Goal: Information Seeking & Learning: Learn about a topic

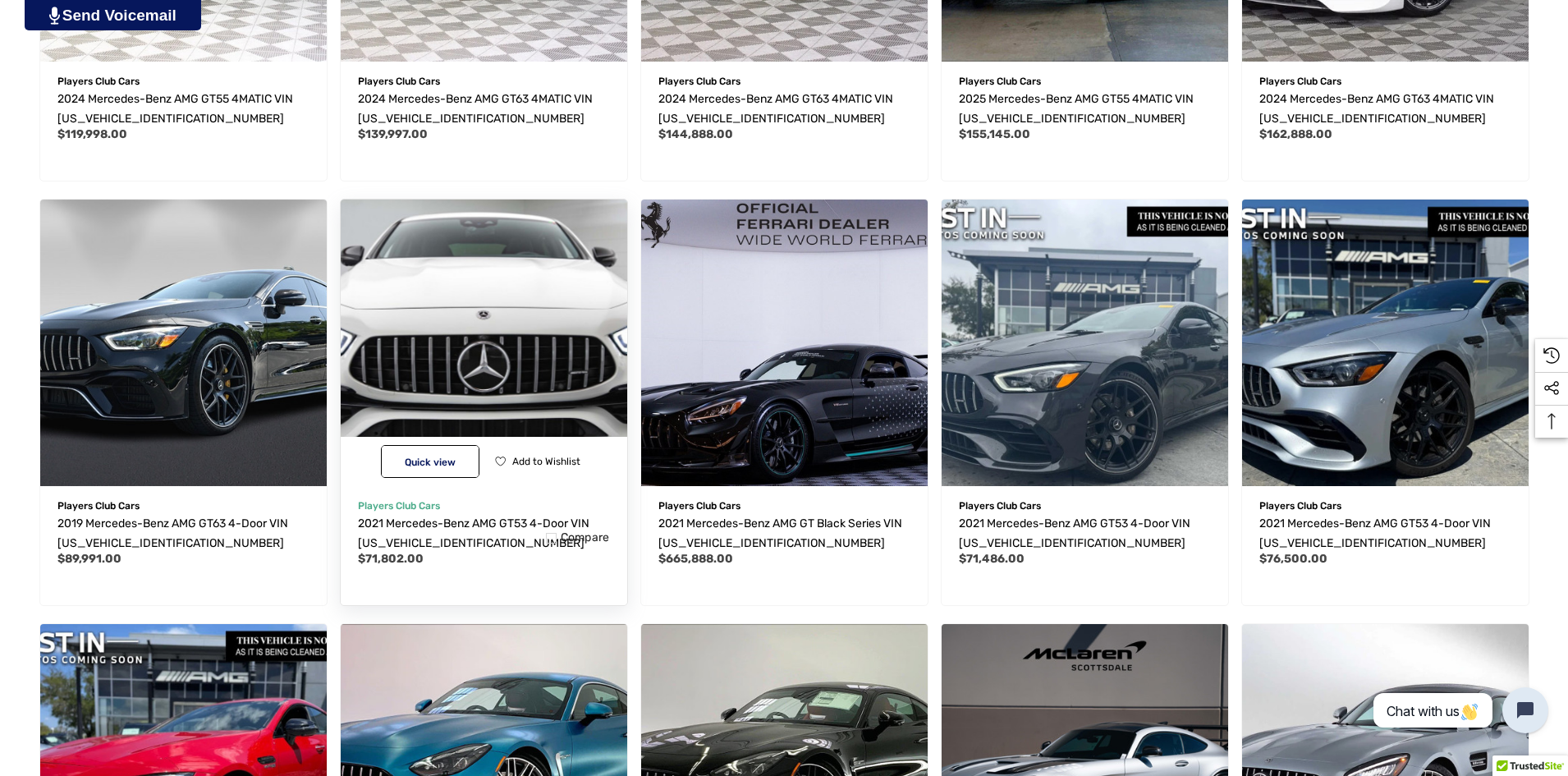
scroll to position [739, 0]
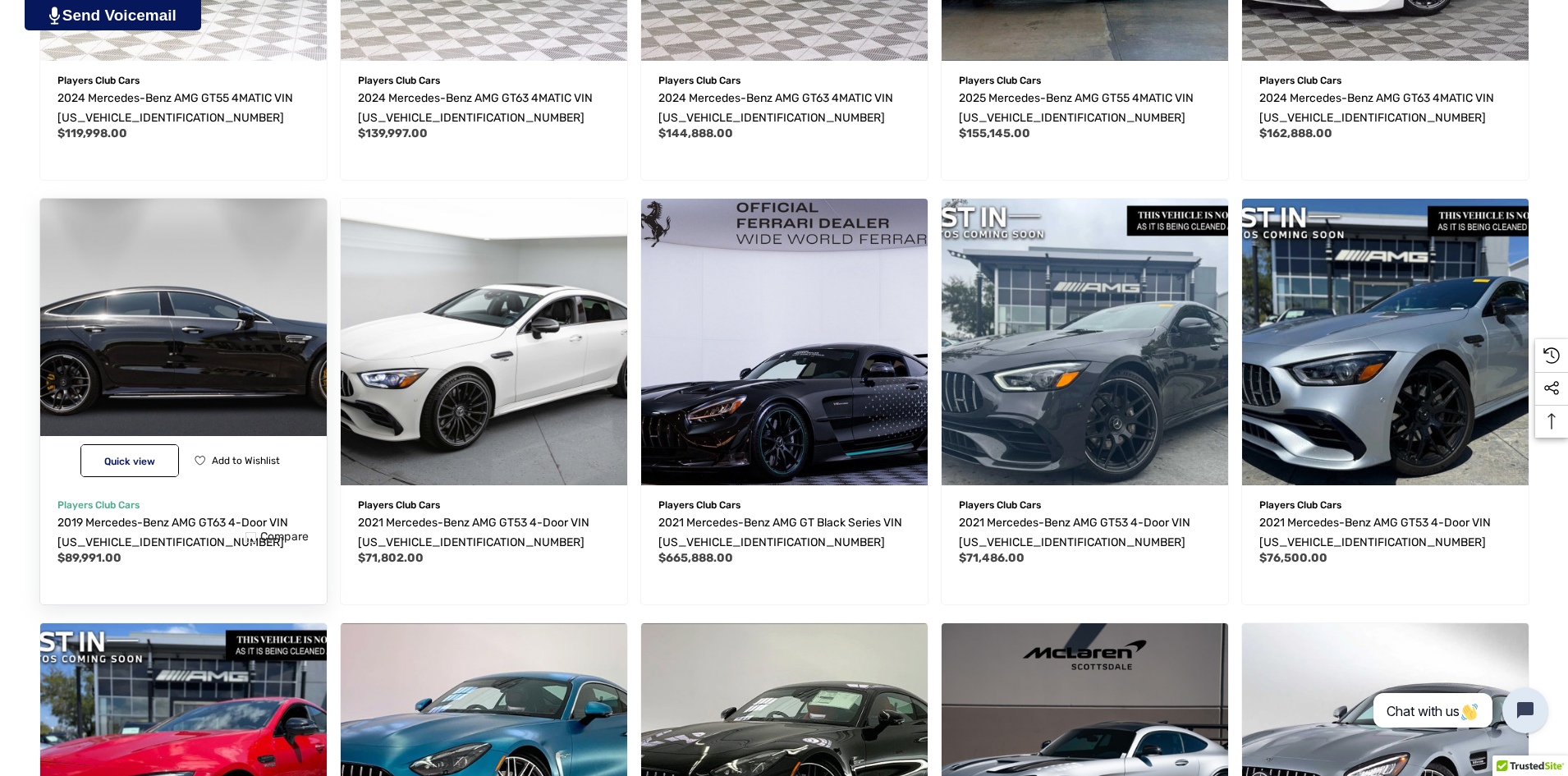
click at [222, 382] on img "2019 Mercedes-Benz AMG GT63 4-Door VIN WDD7X8KB3KA007387,$89,991.00\a" at bounding box center [183, 341] width 316 height 316
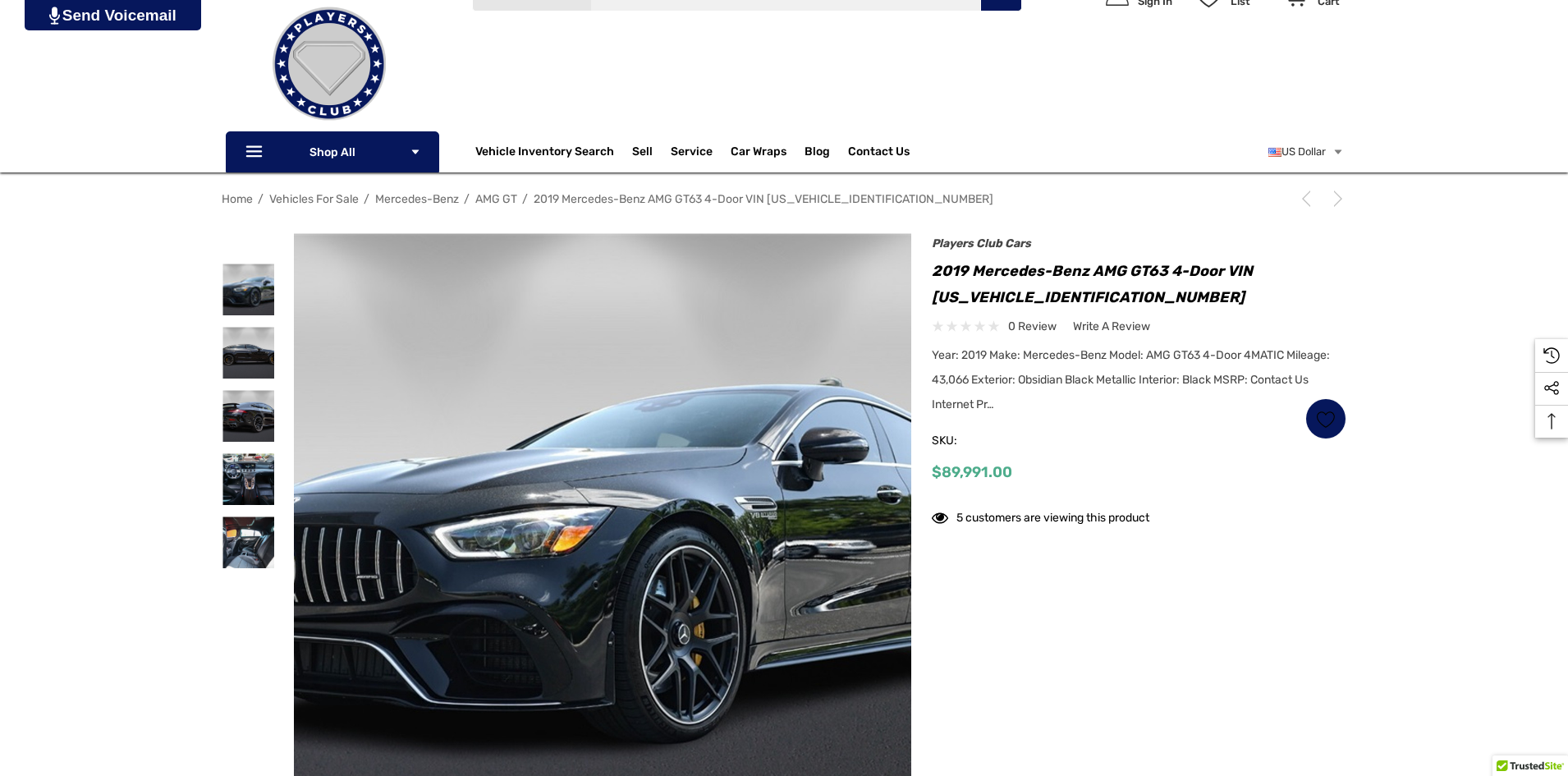
scroll to position [164, 0]
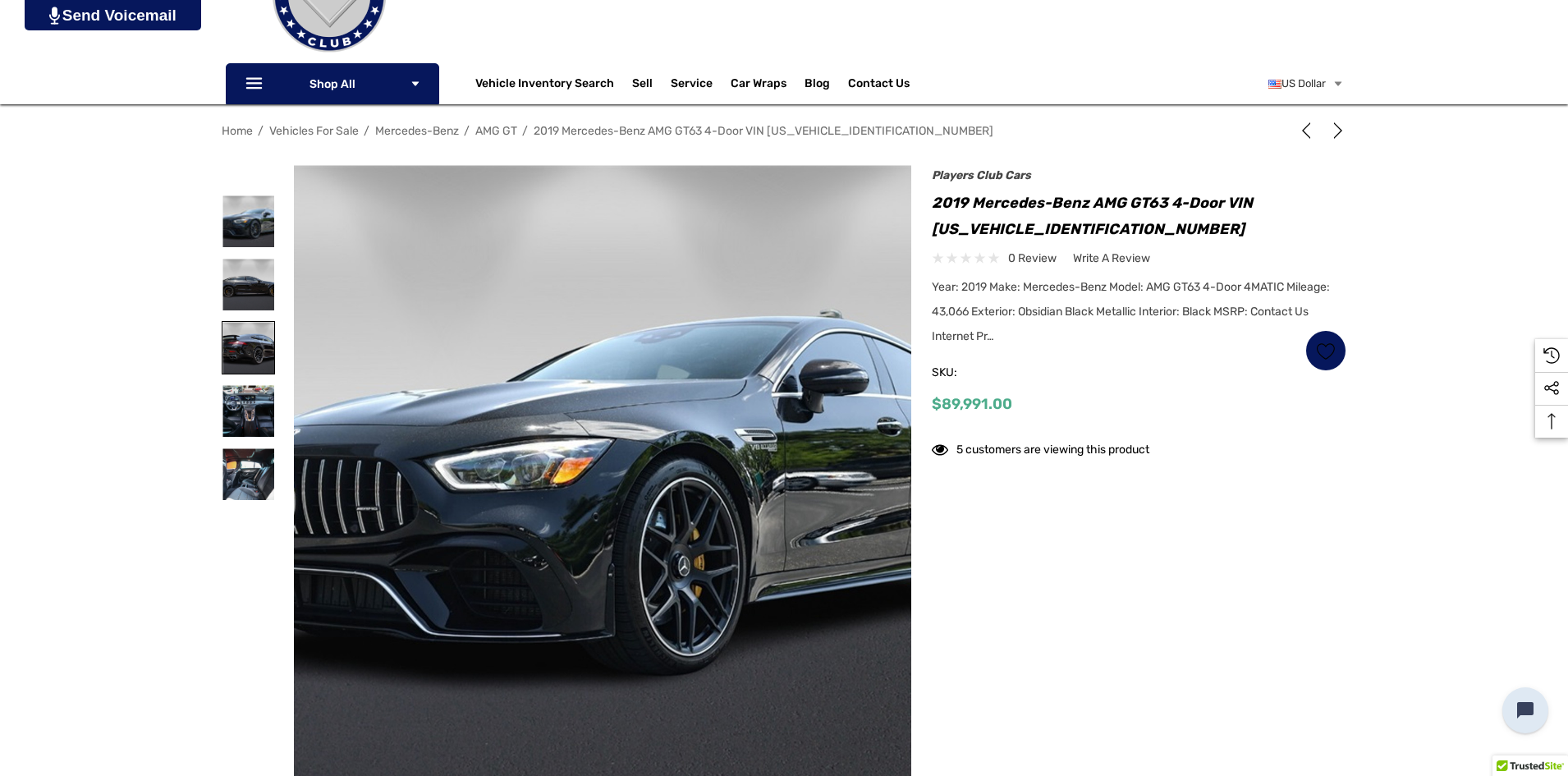
click at [263, 342] on img at bounding box center [248, 347] width 51 height 51
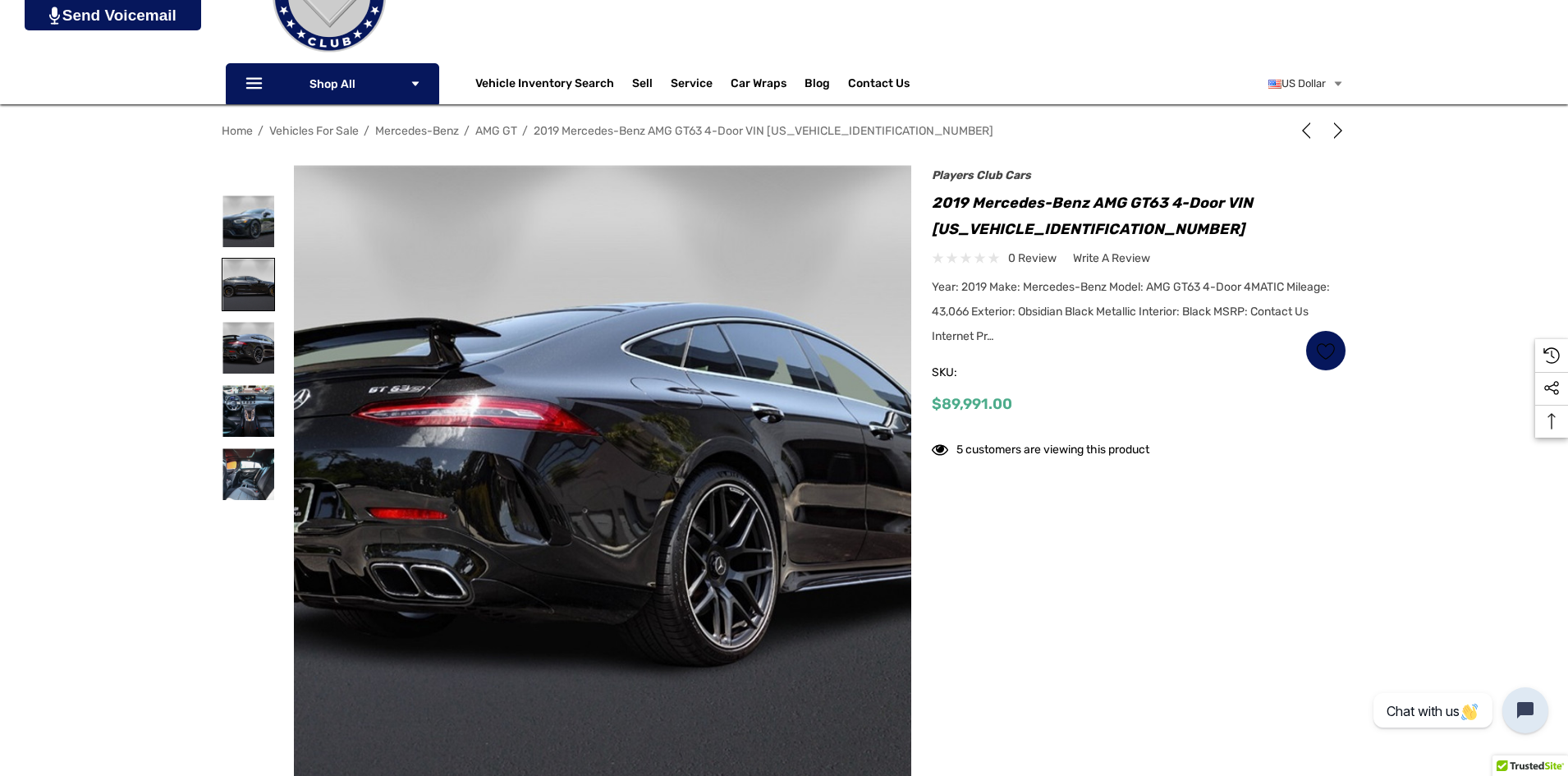
click at [257, 273] on img at bounding box center [248, 284] width 51 height 51
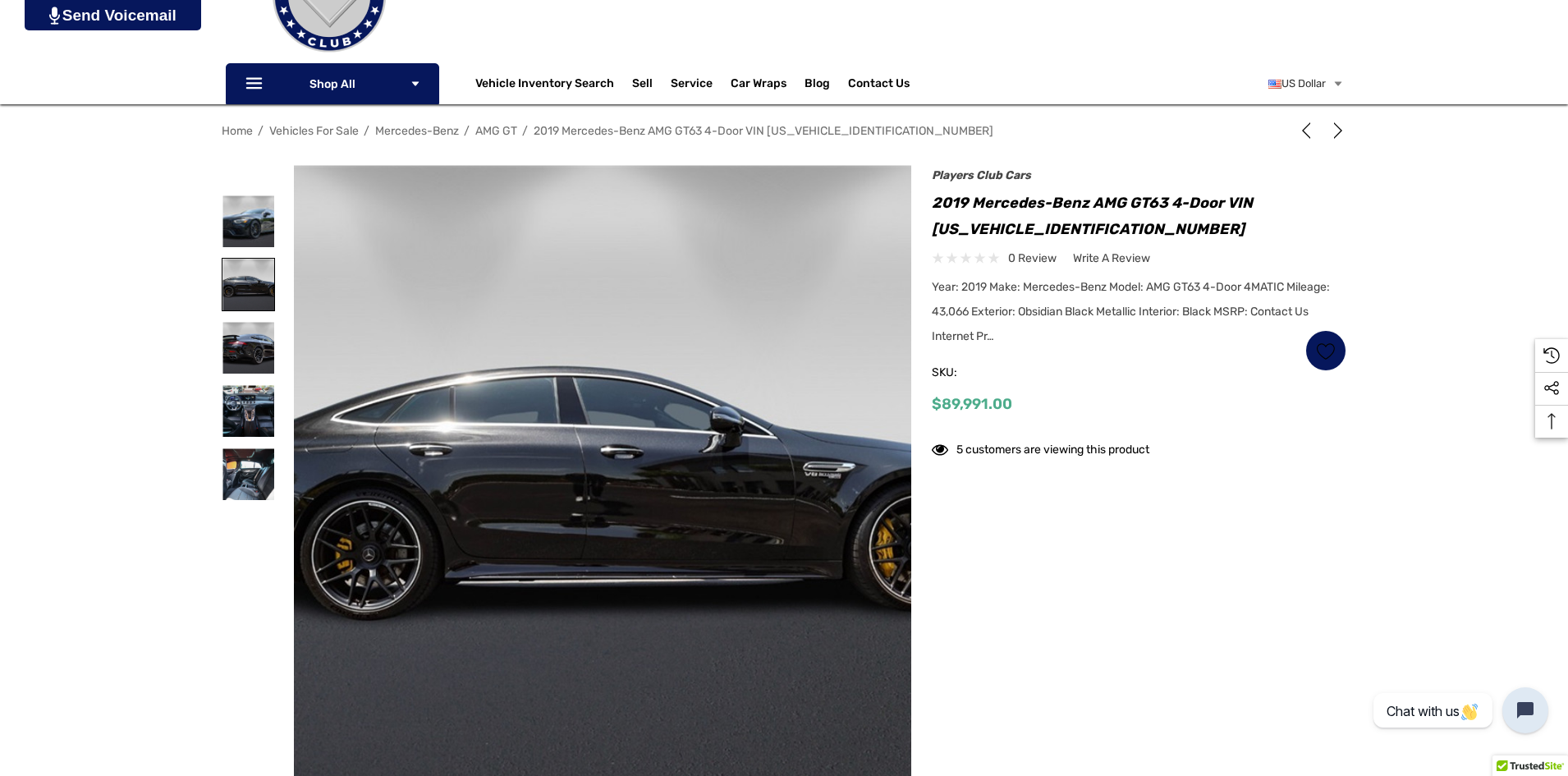
scroll to position [0, 0]
click at [242, 388] on img at bounding box center [248, 410] width 51 height 51
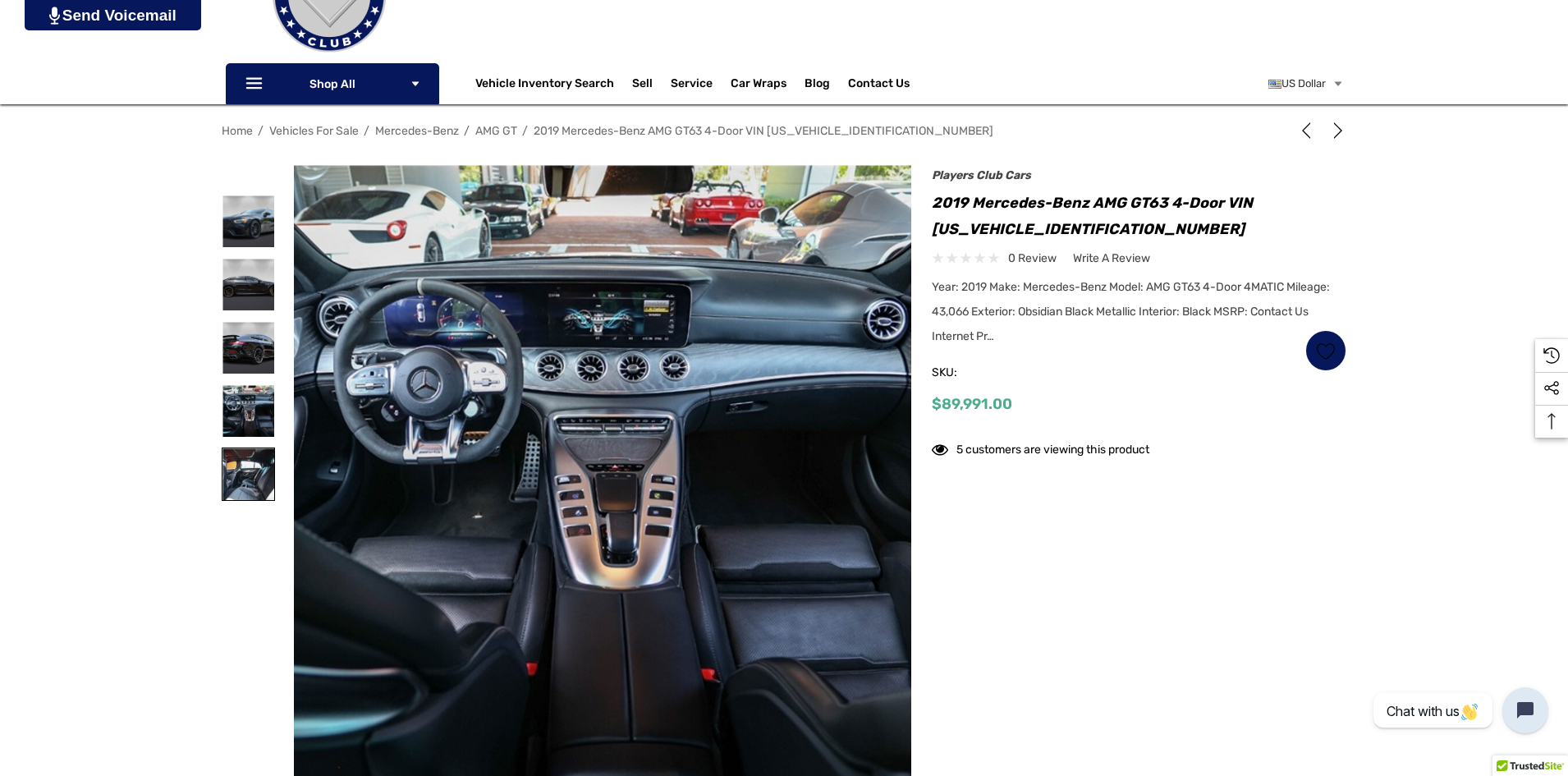
click at [243, 464] on img at bounding box center [248, 473] width 51 height 51
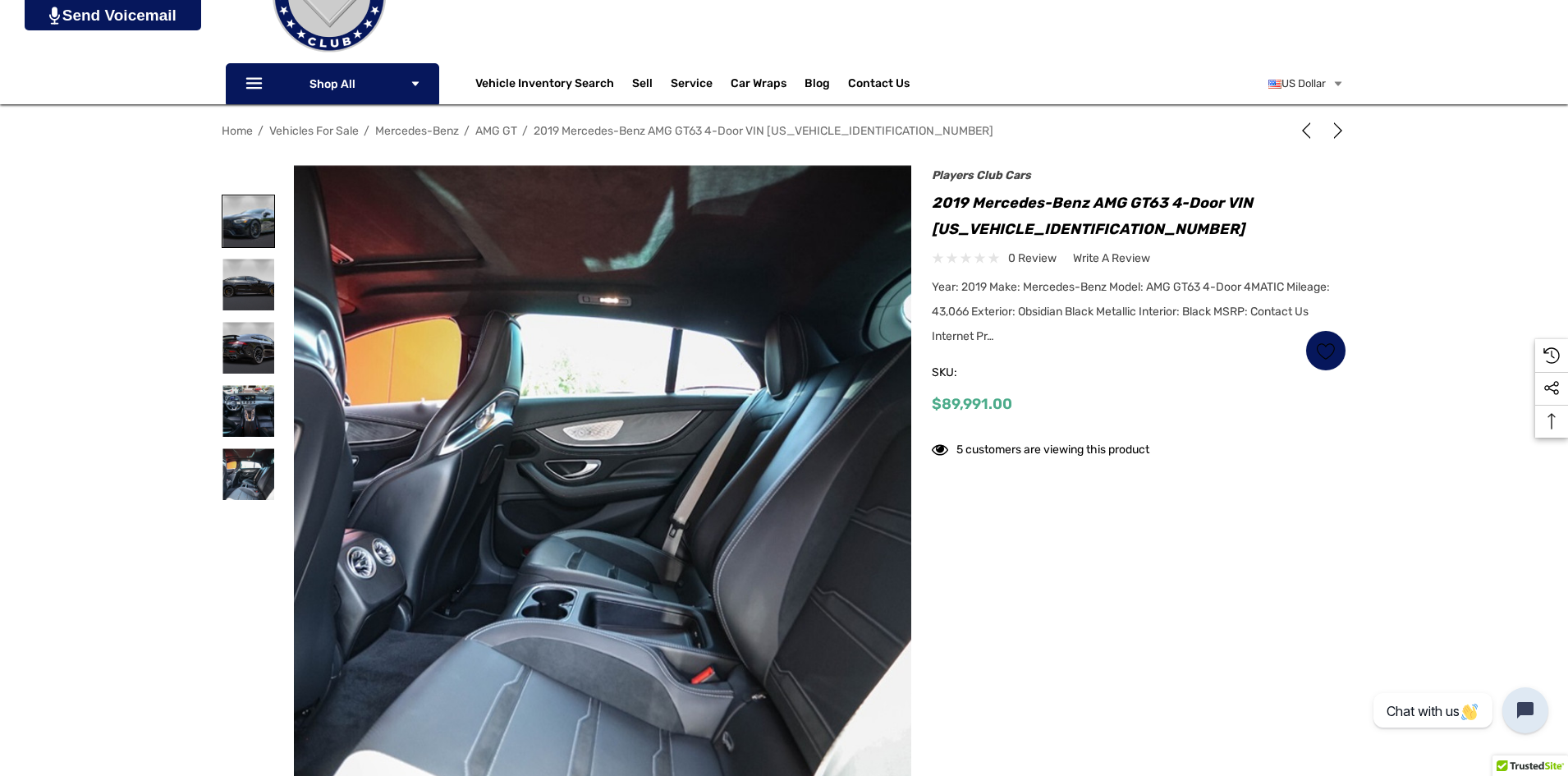
click at [258, 236] on img at bounding box center [248, 220] width 51 height 51
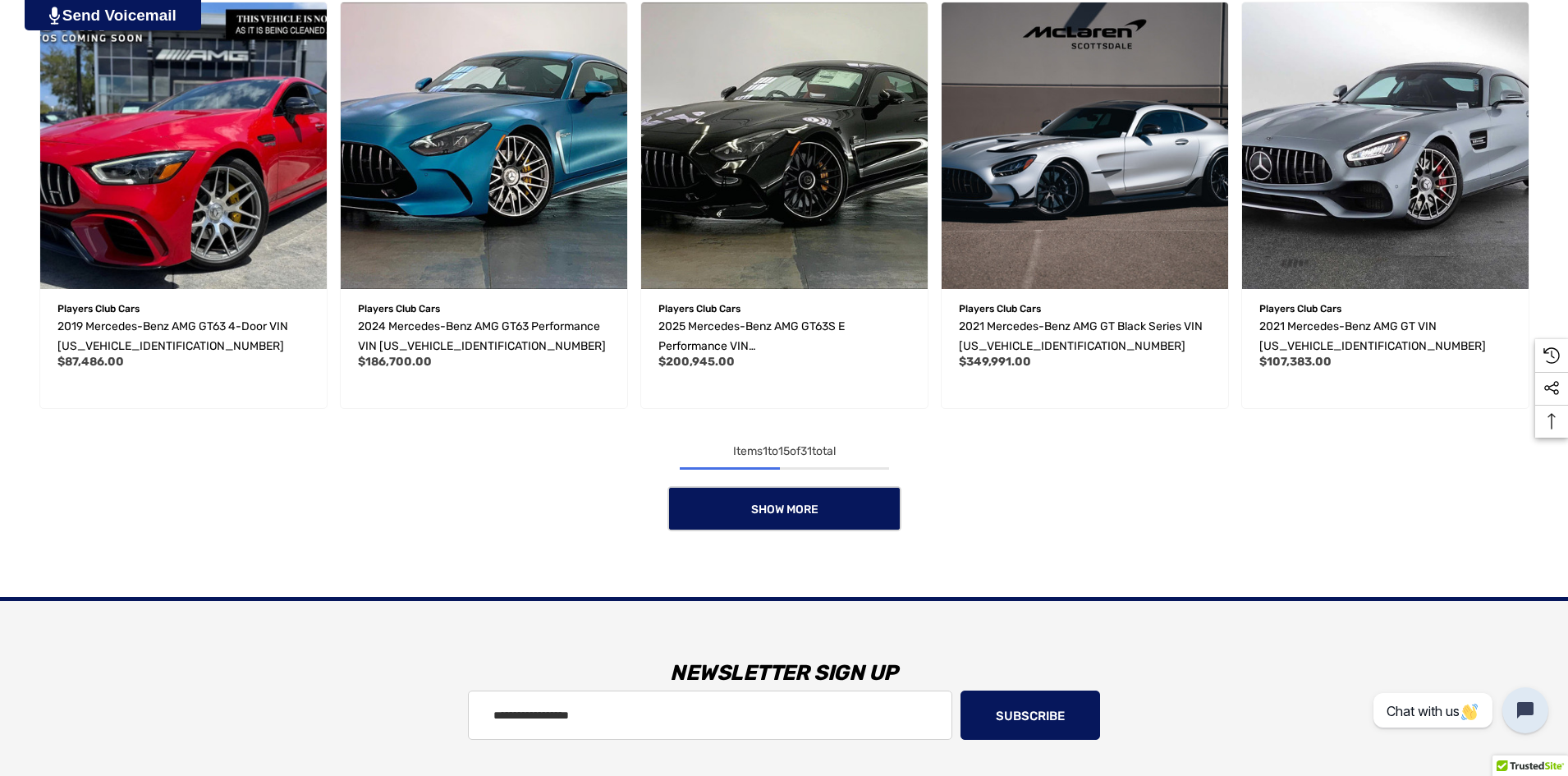
scroll to position [1387, 0]
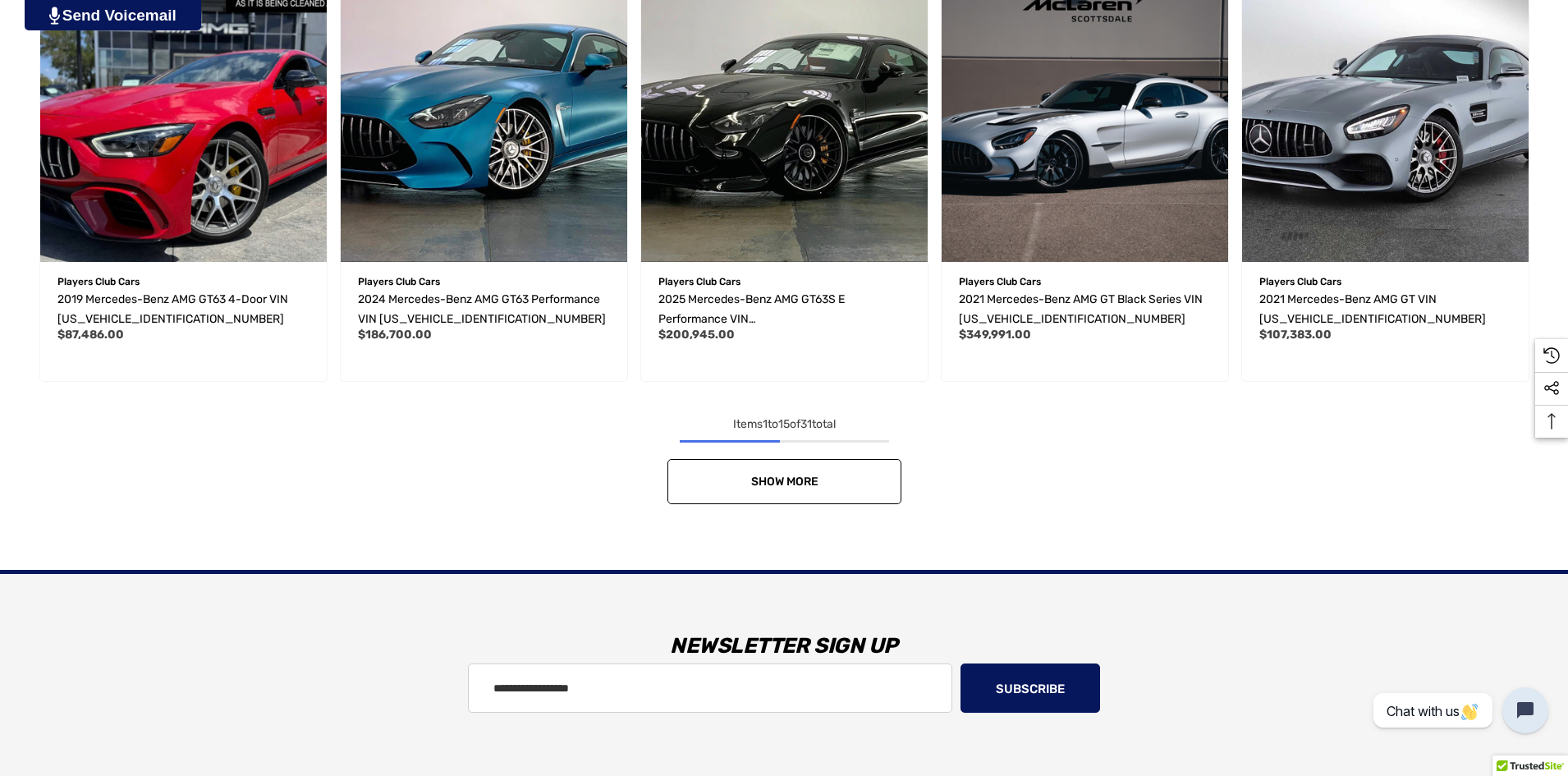
click at [744, 470] on link "Show More" at bounding box center [784, 481] width 234 height 45
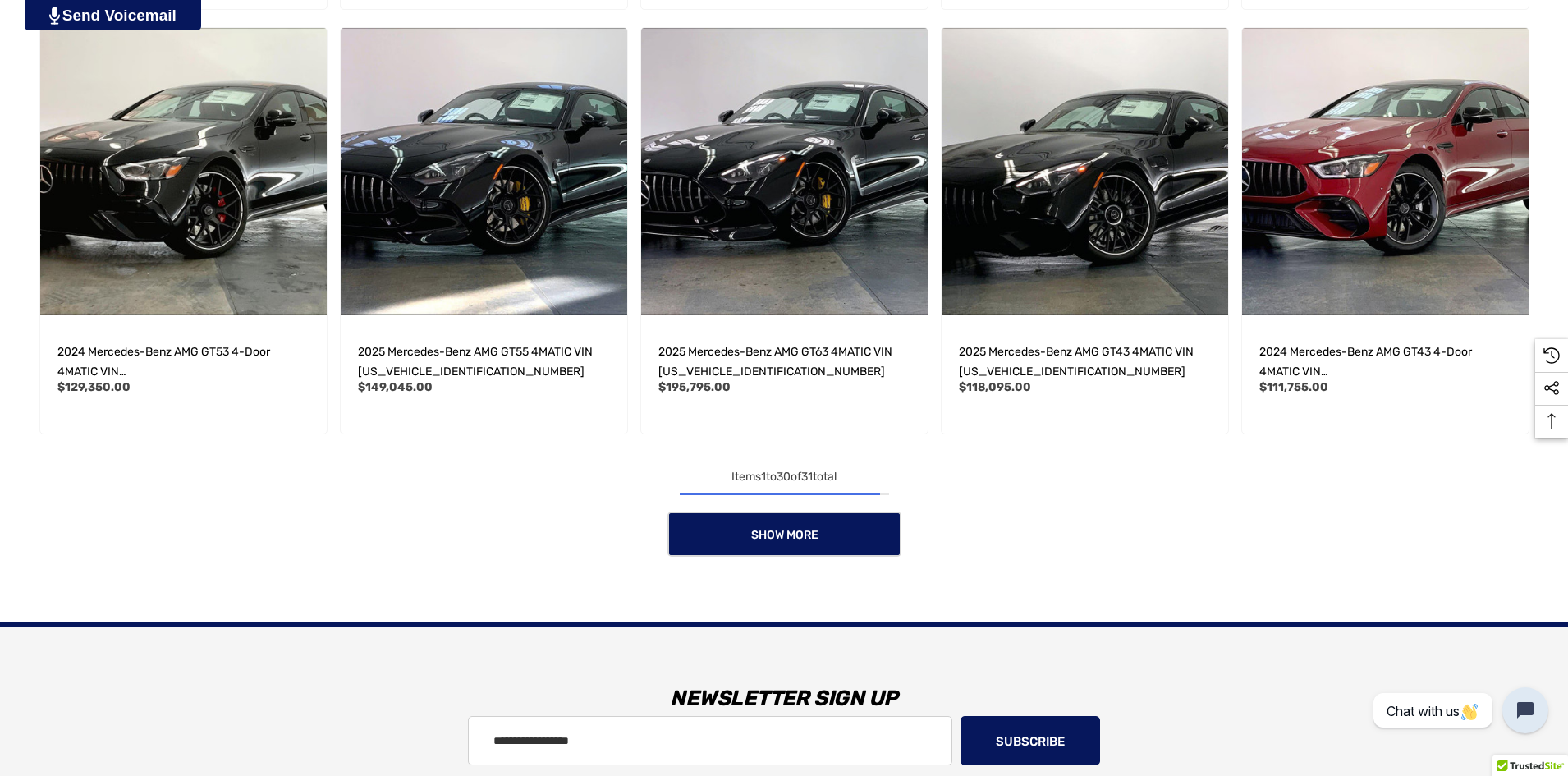
scroll to position [2617, 0]
